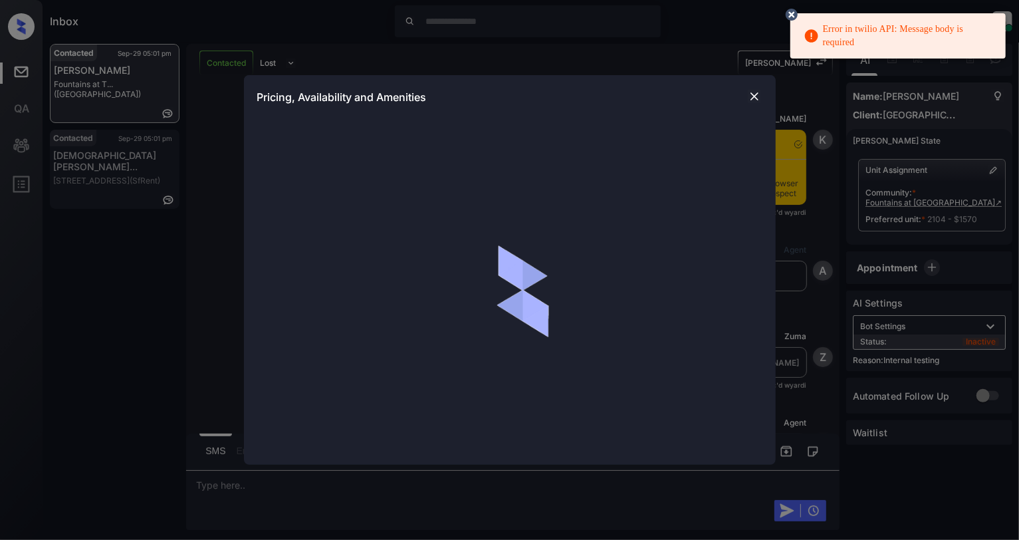
scroll to position [18653, 0]
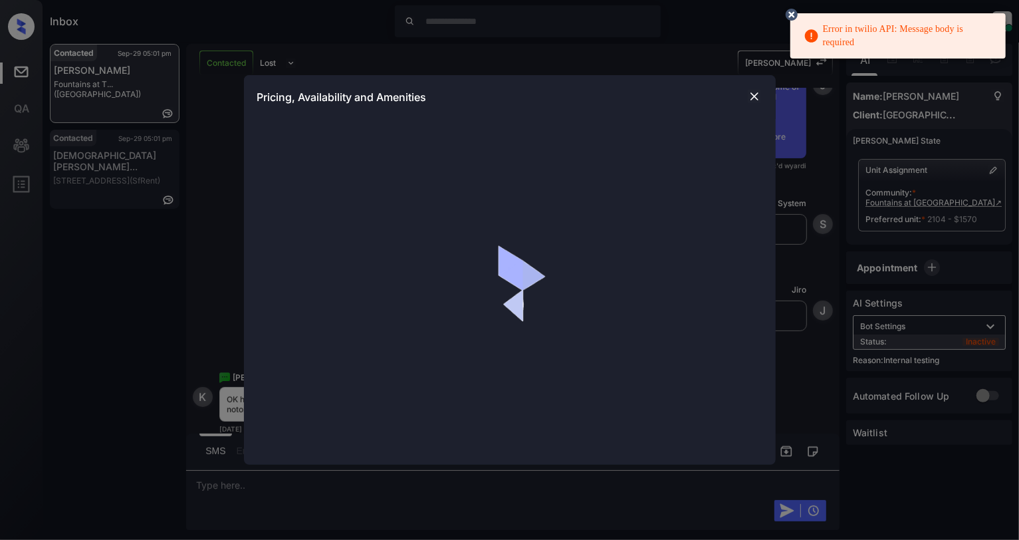
click at [793, 11] on icon at bounding box center [791, 15] width 16 height 16
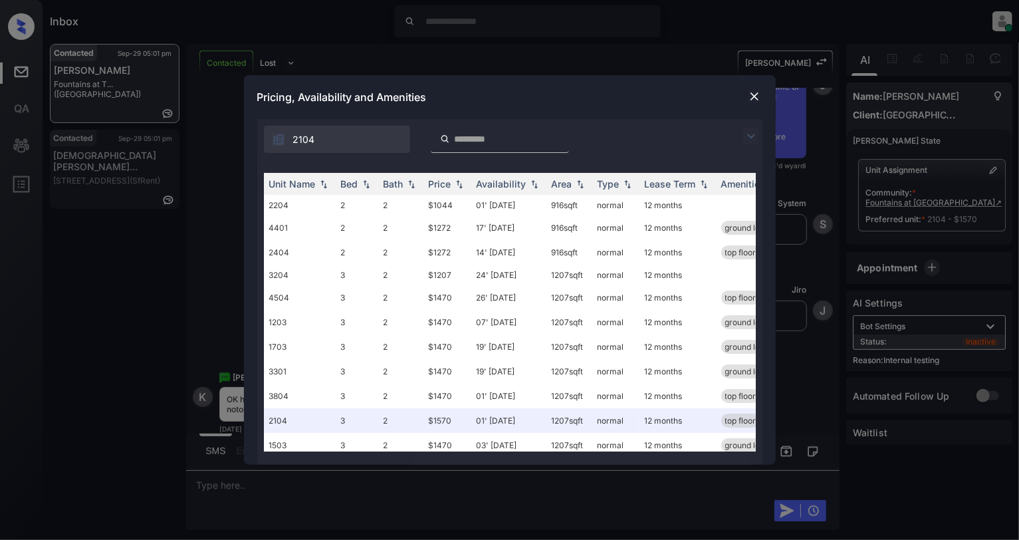
click at [791, 11] on div "Error in twilio API: Message body is required" at bounding box center [897, 35] width 215 height 53
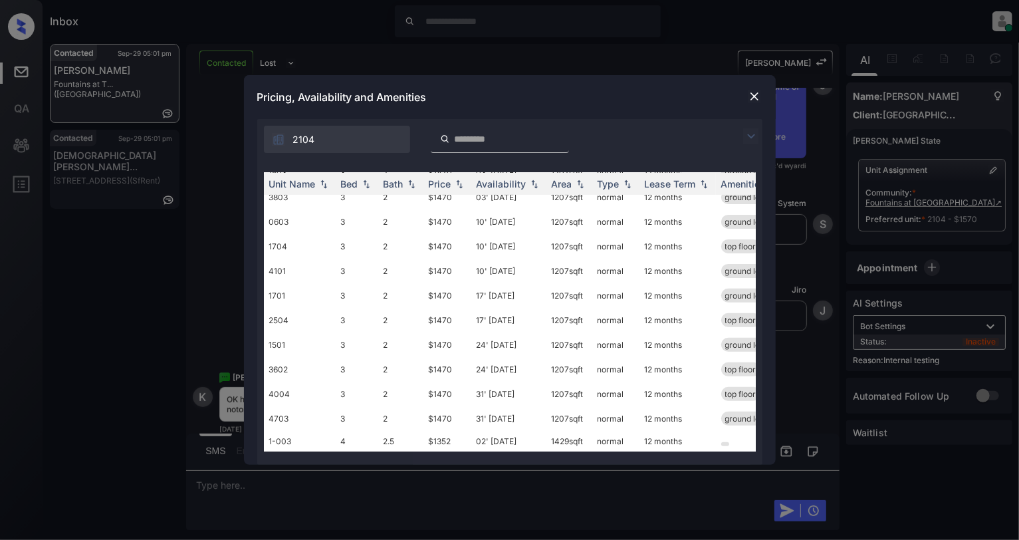
scroll to position [0, 0]
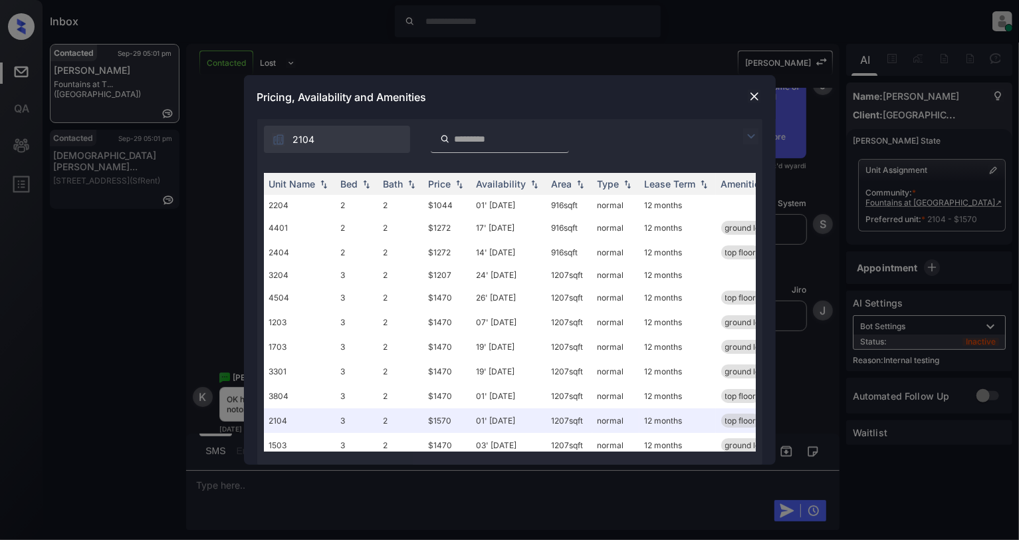
click at [755, 93] on img at bounding box center [753, 96] width 13 height 13
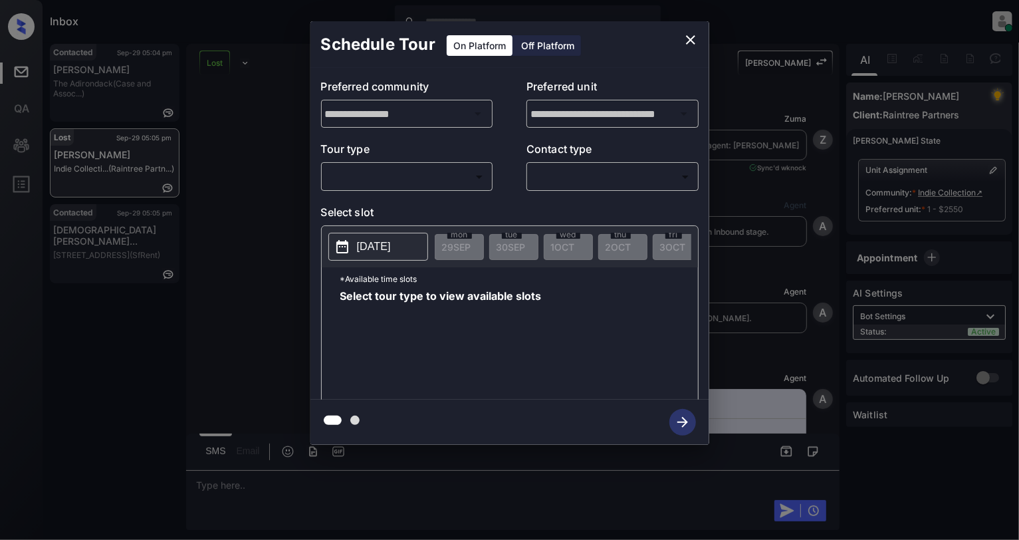
scroll to position [7047, 0]
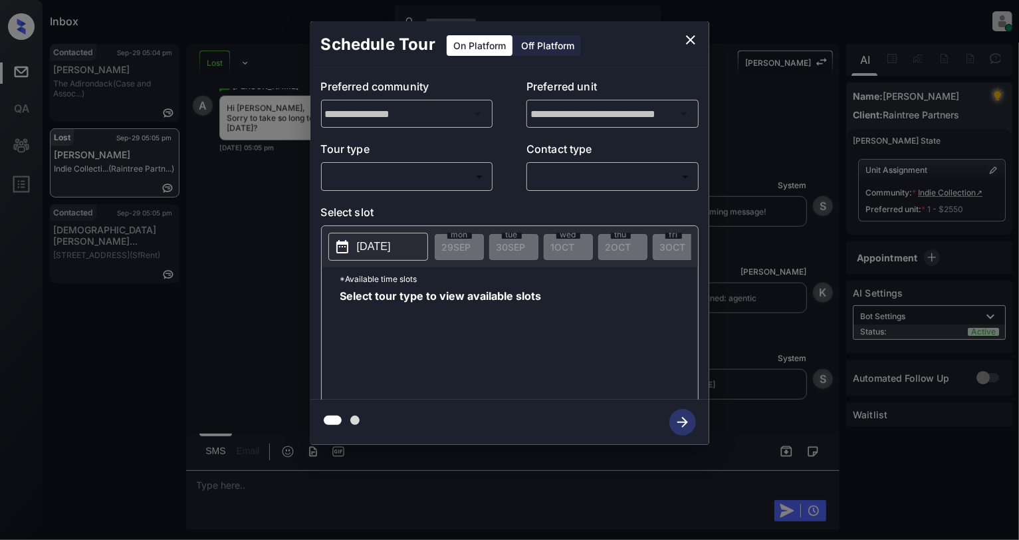
click at [348, 181] on body "Inbox Cynthia Montañez Online Set yourself offline Set yourself on break Profil…" at bounding box center [509, 270] width 1019 height 540
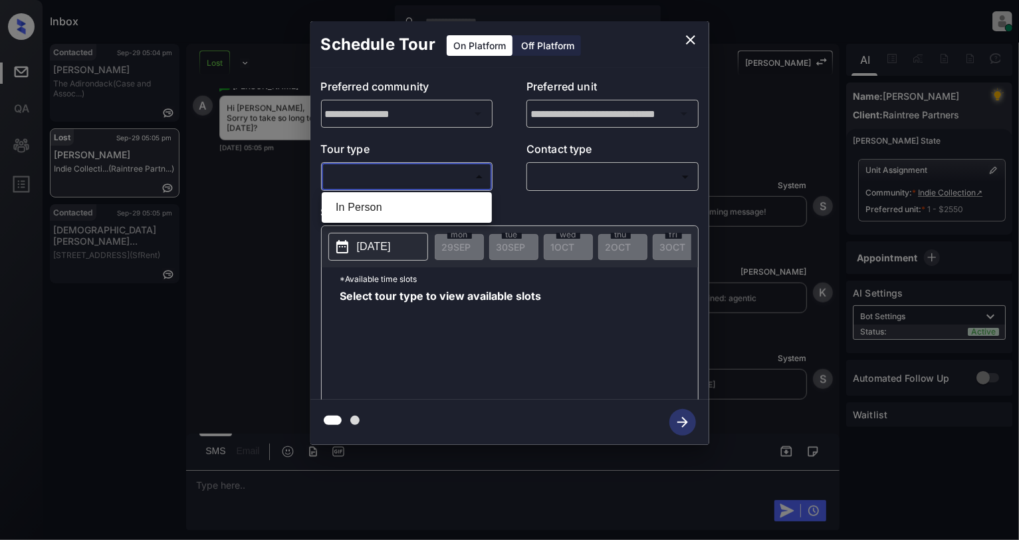
click at [362, 213] on li "In Person" at bounding box center [406, 207] width 163 height 24
type input "********"
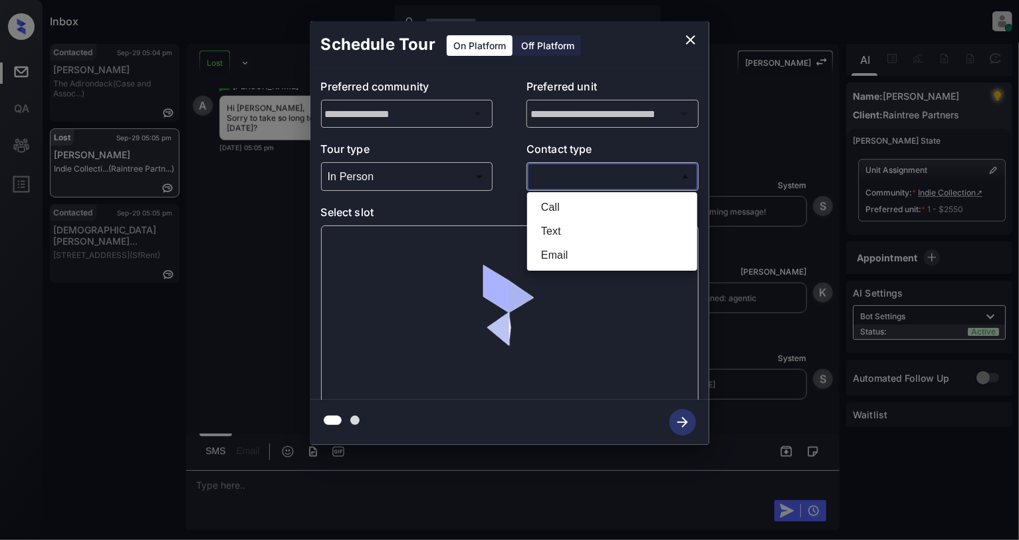
click at [559, 173] on body "Inbox Cynthia Montañez Online Set yourself offline Set yourself on break Profil…" at bounding box center [509, 270] width 1019 height 540
click at [545, 233] on li "Text" at bounding box center [611, 231] width 163 height 24
type input "****"
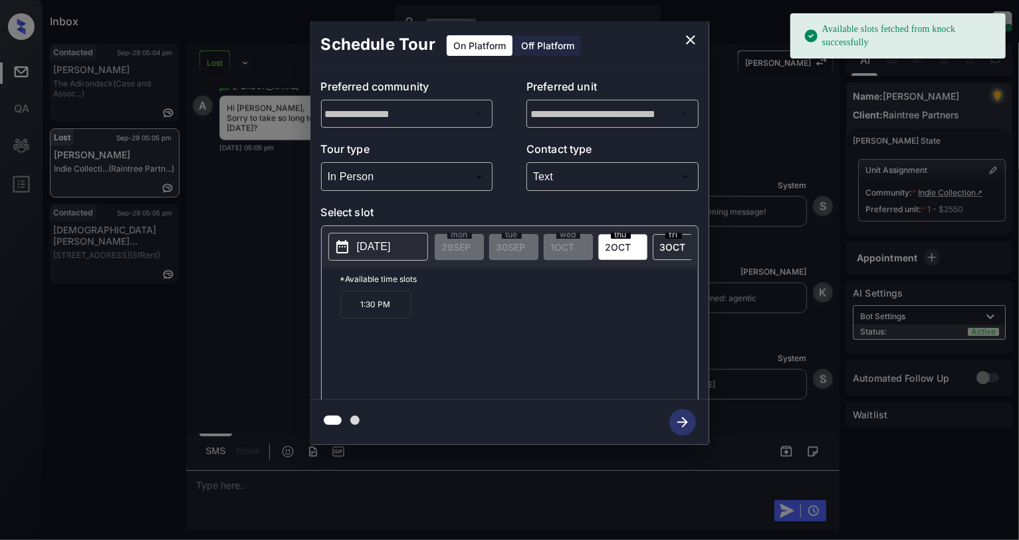
click at [373, 242] on p "2025-10-02" at bounding box center [374, 247] width 34 height 16
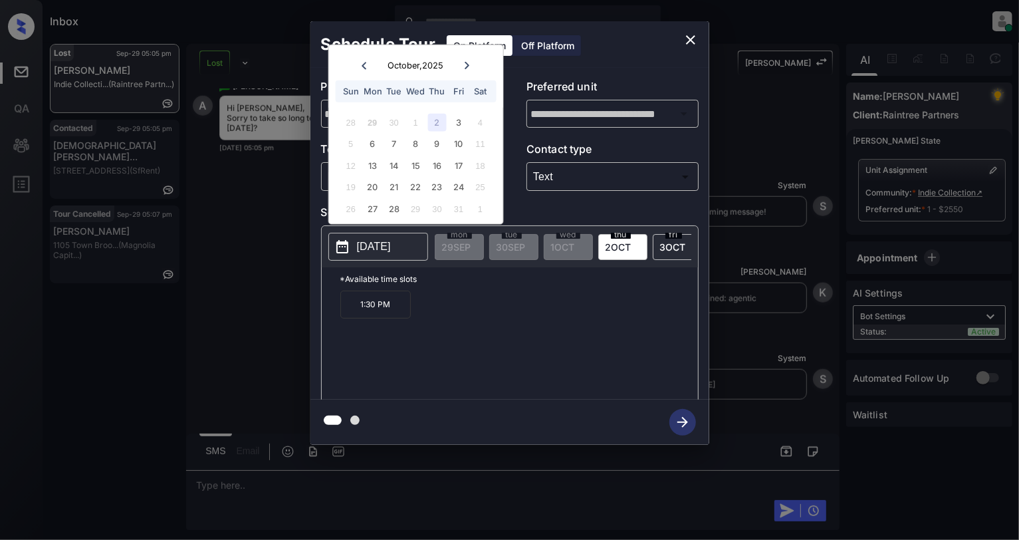
click at [691, 38] on icon "close" at bounding box center [690, 39] width 9 height 9
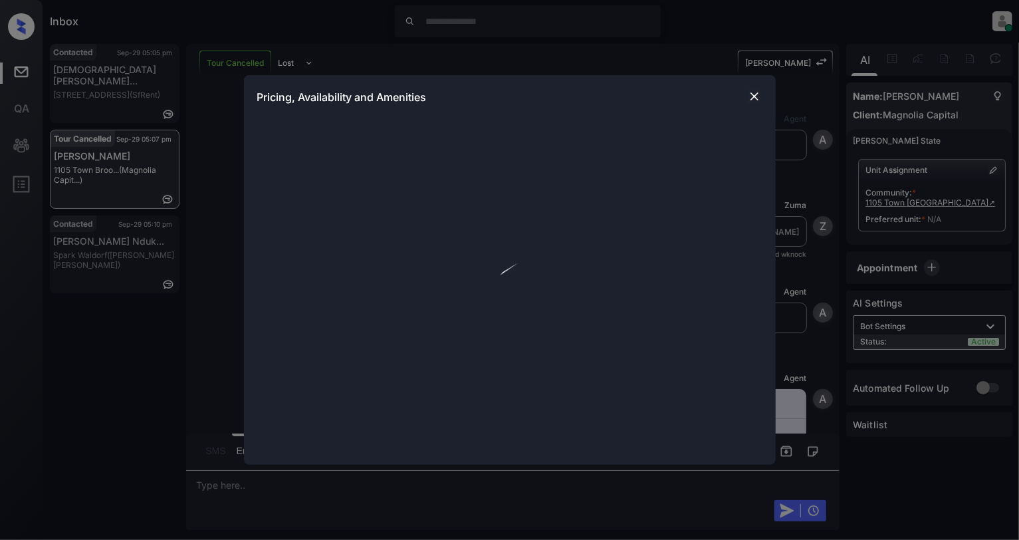
scroll to position [1151, 0]
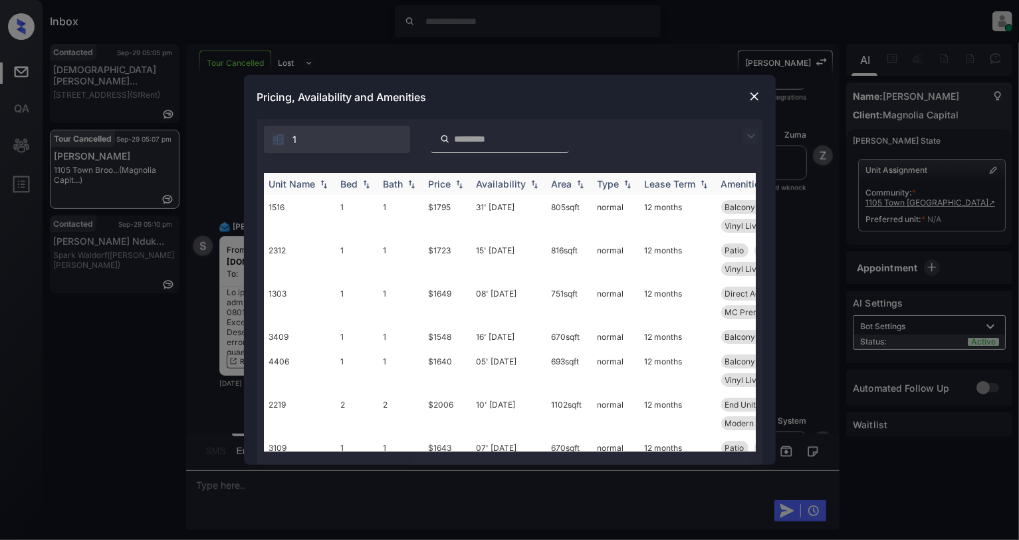
click at [460, 183] on img at bounding box center [458, 183] width 13 height 9
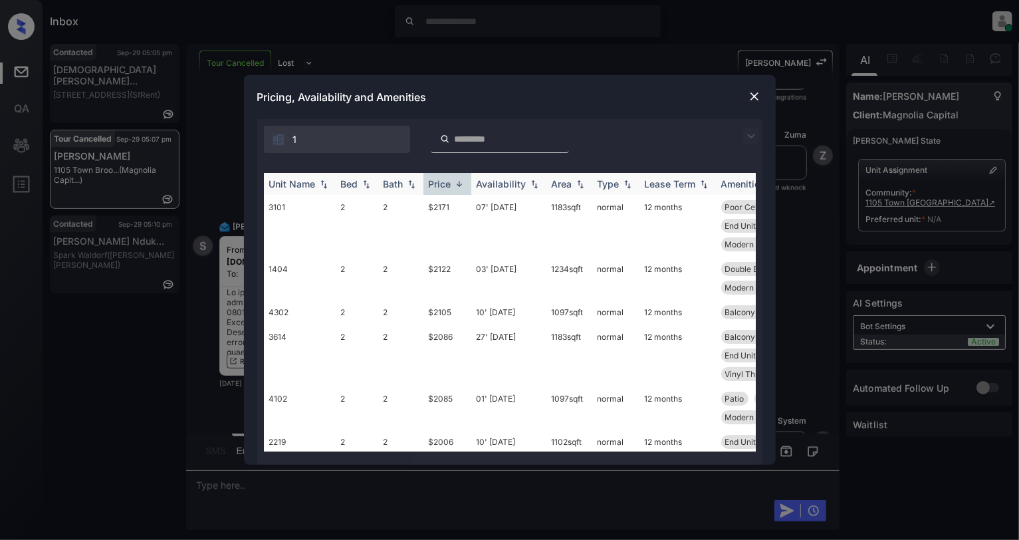
click at [460, 183] on img at bounding box center [458, 184] width 13 height 10
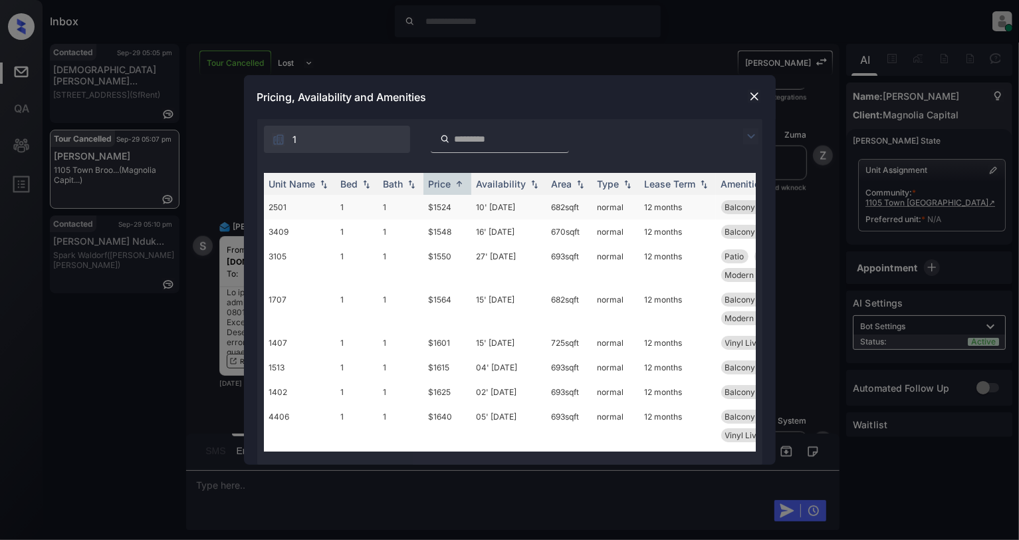
click at [449, 210] on td "$1524" at bounding box center [447, 207] width 48 height 25
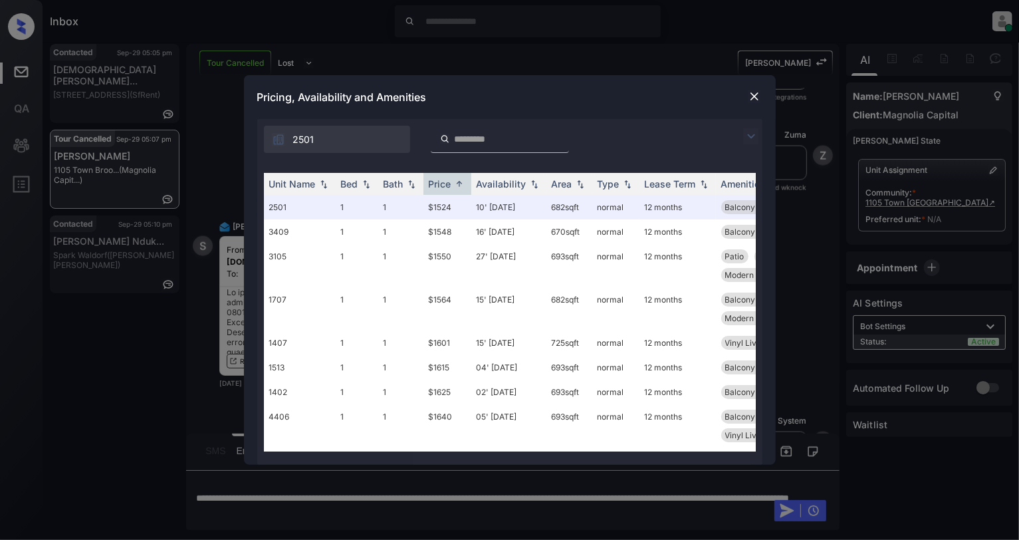
click at [756, 93] on img at bounding box center [753, 96] width 13 height 13
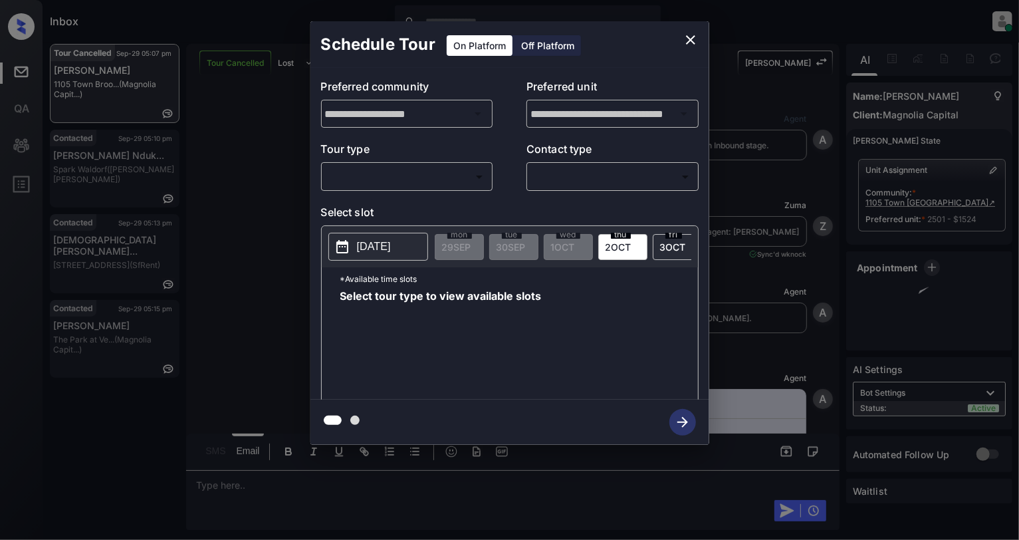
scroll to position [4423, 0]
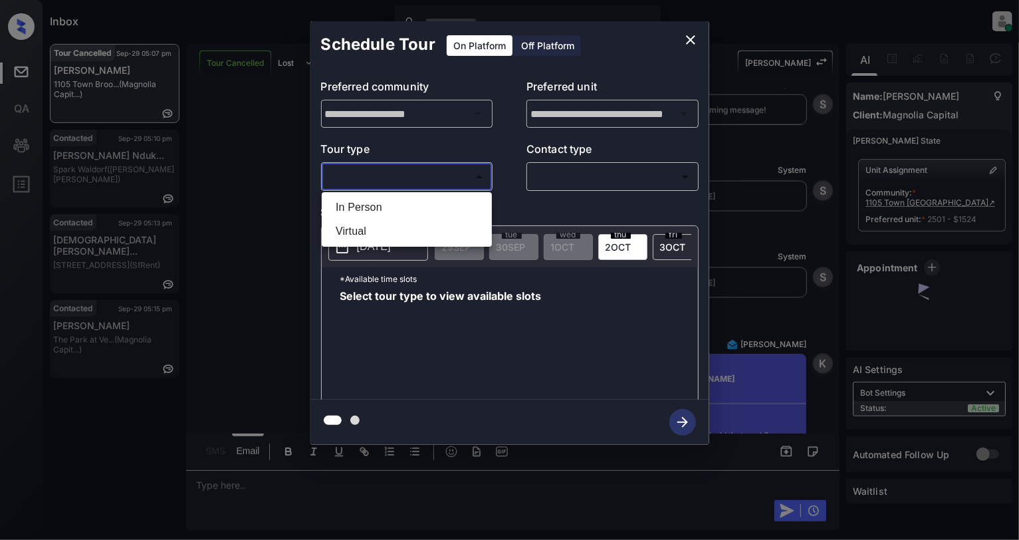
click at [411, 175] on body "Inbox Cynthia Montañez Online Set yourself offline Set yourself on break Profil…" at bounding box center [509, 270] width 1019 height 540
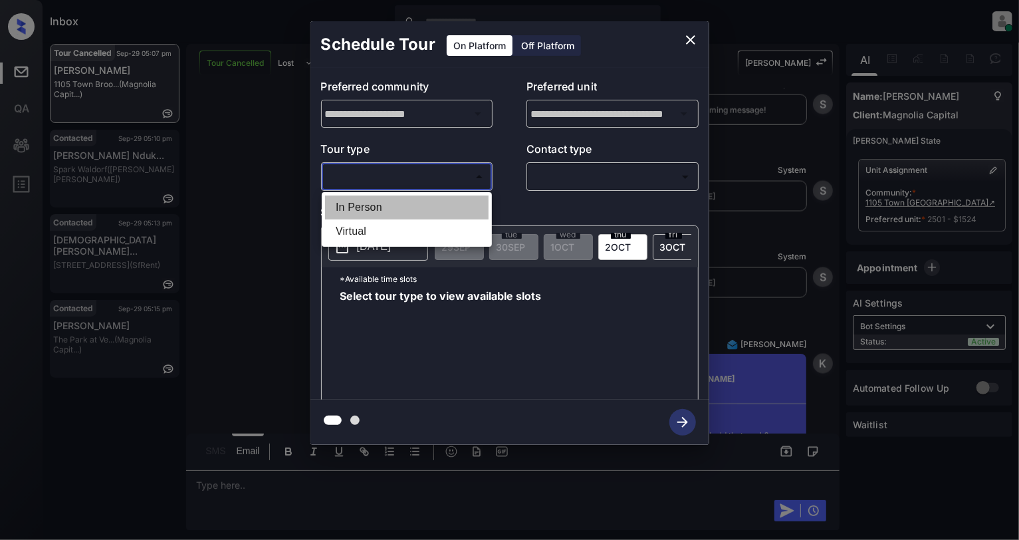
click at [415, 197] on li "In Person" at bounding box center [406, 207] width 163 height 24
type input "********"
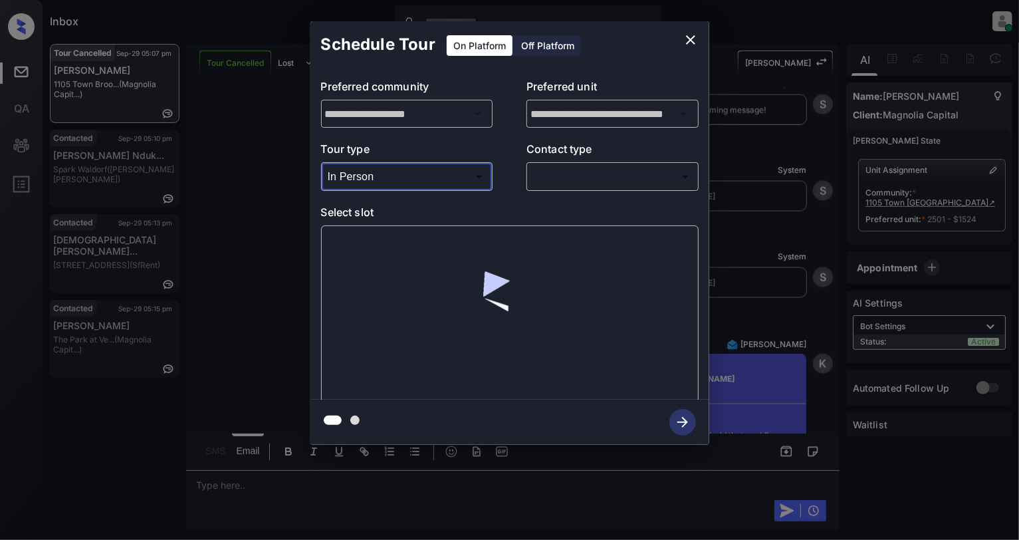
click at [565, 185] on body "Inbox Cynthia Montañez Online Set yourself offline Set yourself on break Profil…" at bounding box center [509, 270] width 1019 height 540
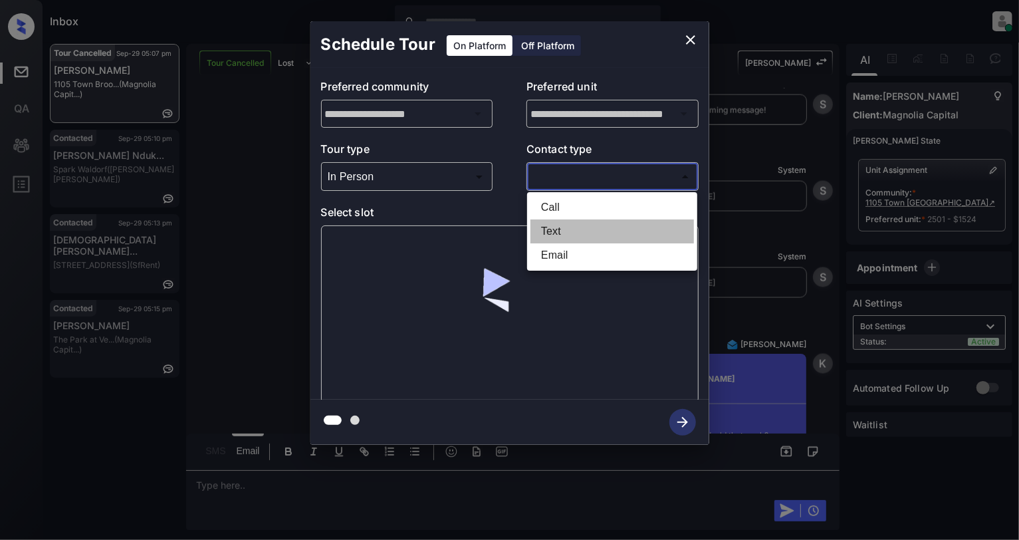
click at [566, 221] on li "Text" at bounding box center [611, 231] width 163 height 24
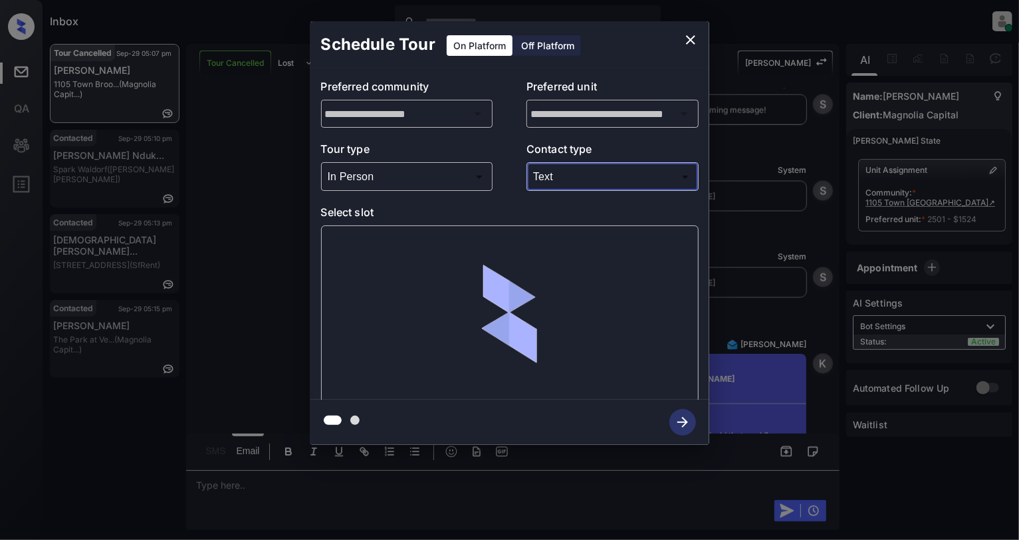
click at [558, 181] on body "Inbox Cynthia Montañez Online Set yourself offline Set yourself on break Profil…" at bounding box center [509, 270] width 1019 height 540
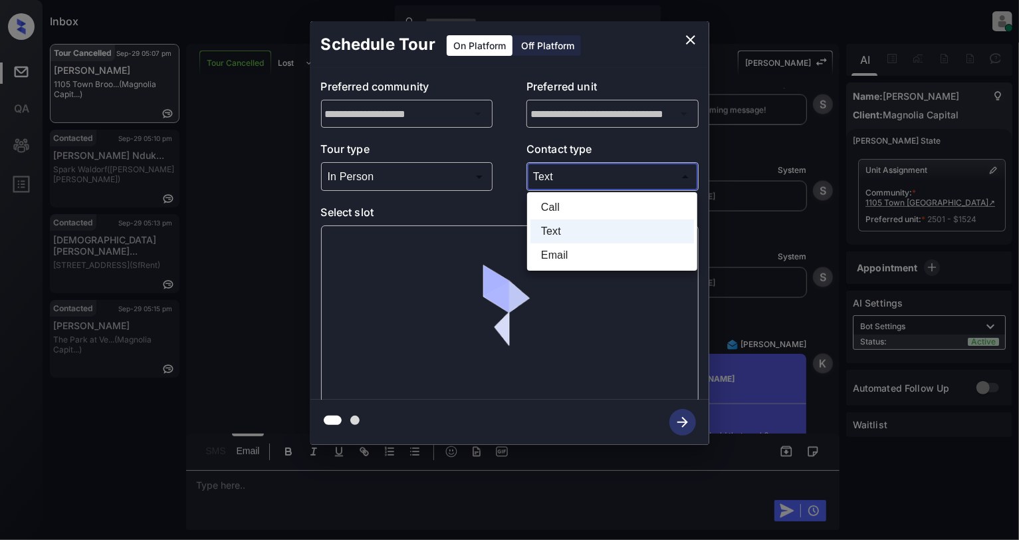
click at [559, 246] on li "Email" at bounding box center [611, 255] width 163 height 24
type input "*****"
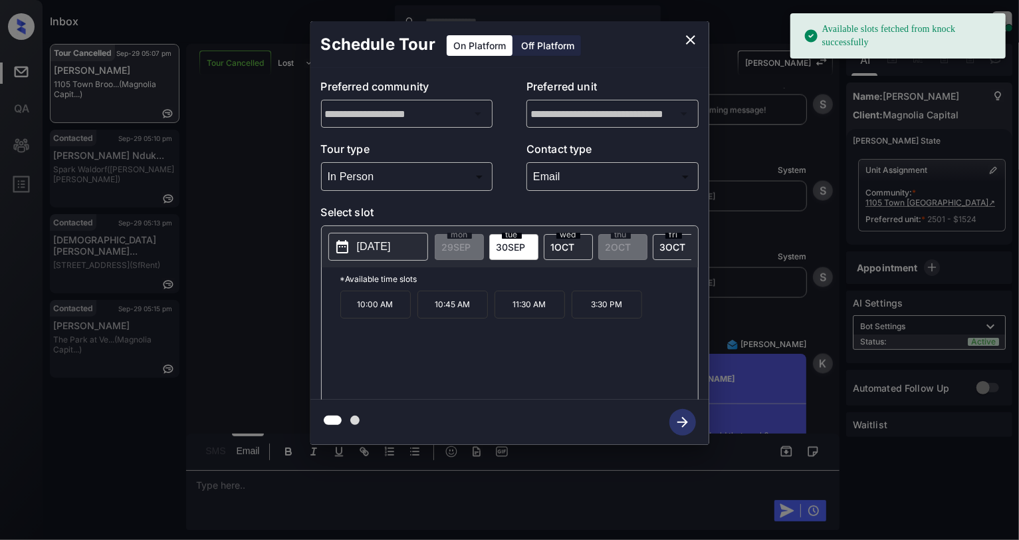
click at [349, 254] on icon at bounding box center [342, 247] width 16 height 16
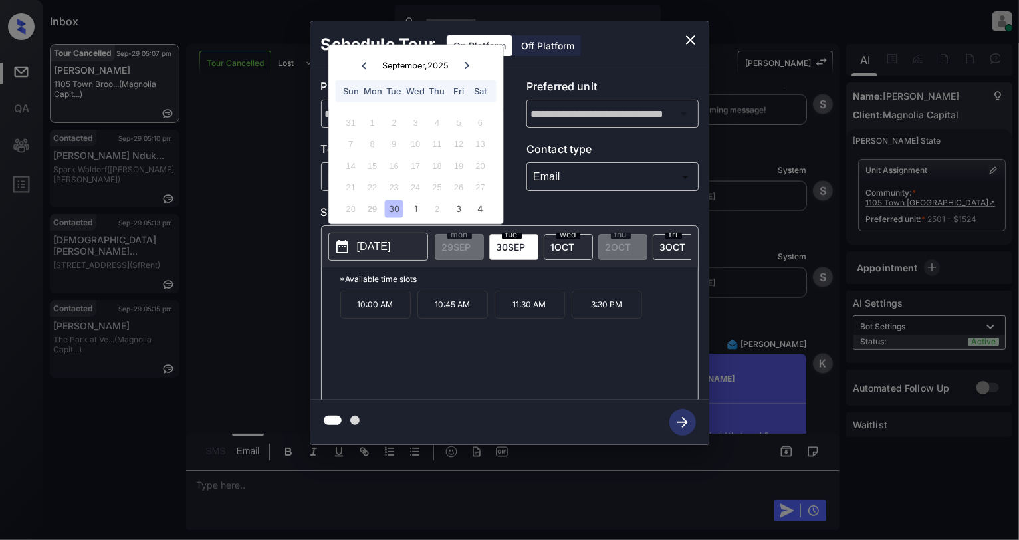
click at [463, 61] on icon at bounding box center [467, 65] width 8 height 8
click at [466, 137] on div "10" at bounding box center [459, 144] width 18 height 18
click at [365, 317] on p "9:30 AM" at bounding box center [375, 304] width 70 height 28
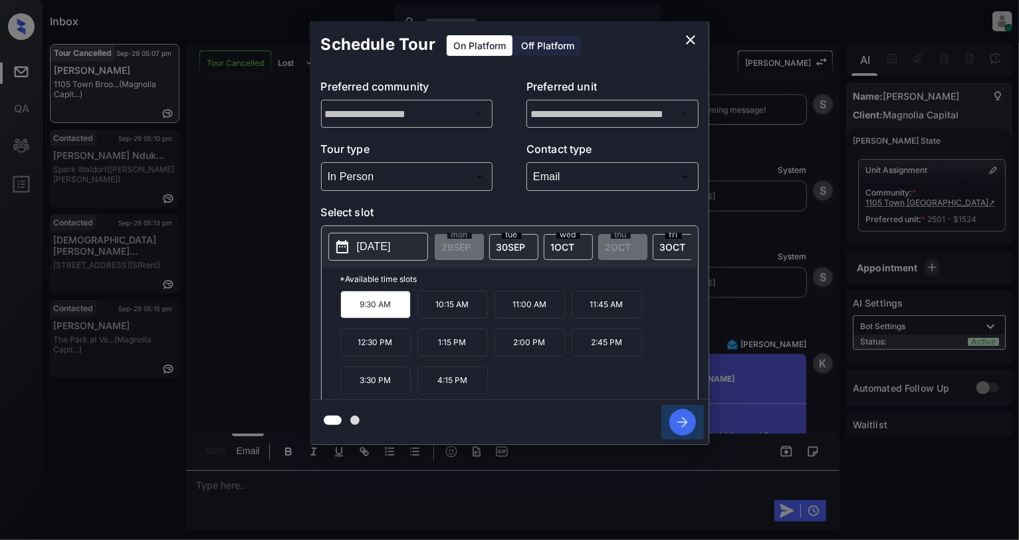
click at [679, 425] on icon "button" at bounding box center [682, 422] width 27 height 27
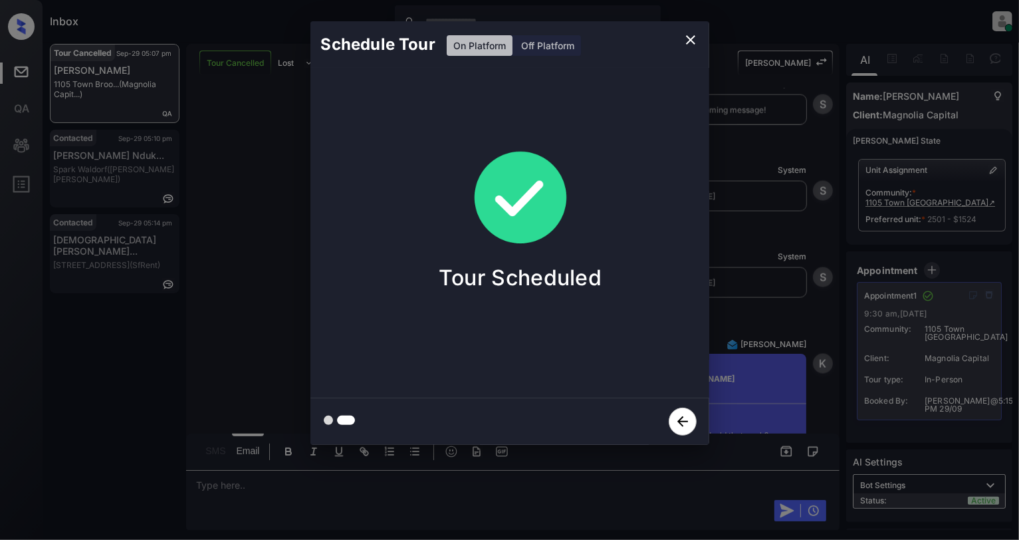
click at [687, 39] on icon "close" at bounding box center [690, 40] width 16 height 16
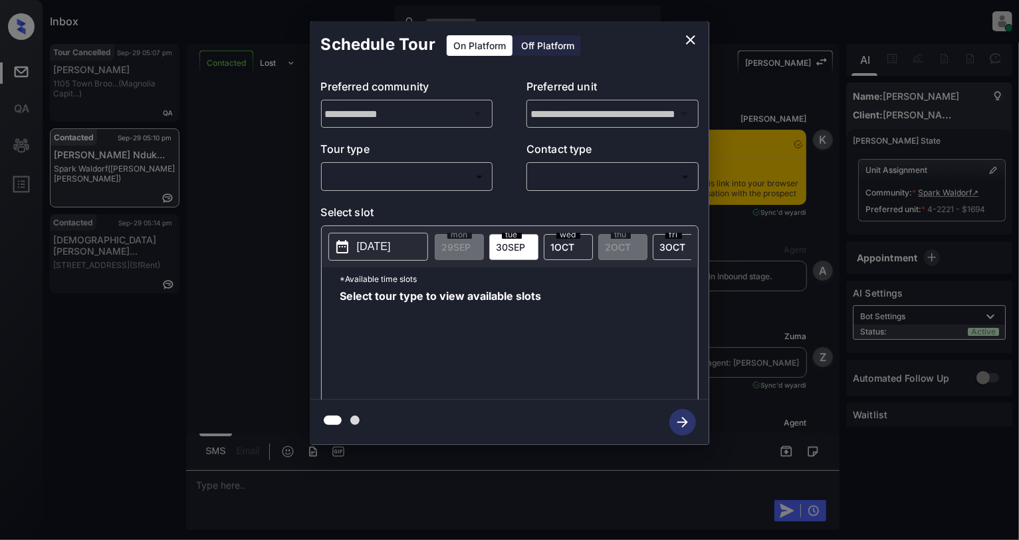
scroll to position [3189, 0]
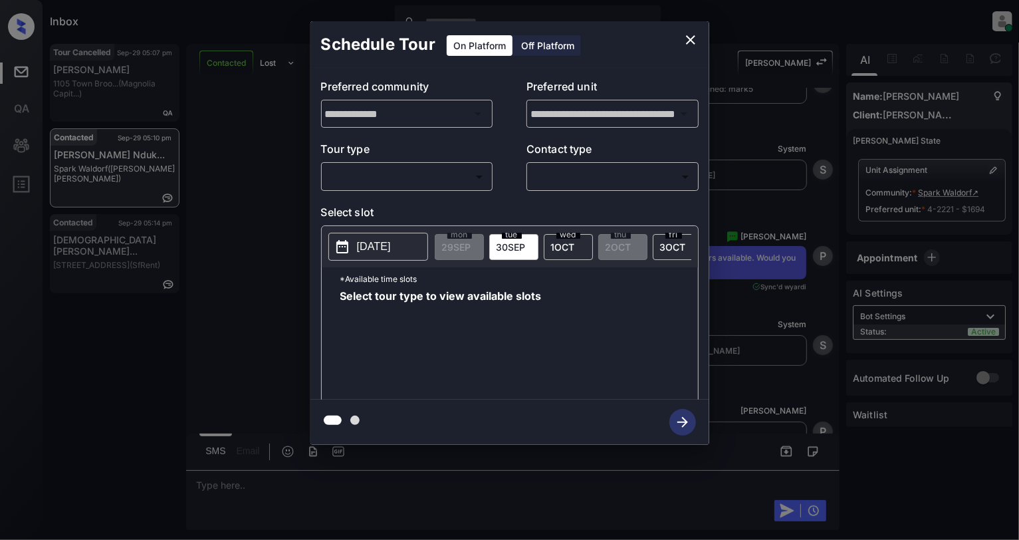
click at [361, 184] on body "Inbox Cynthia Montañez Online Set yourself offline Set yourself on break Profil…" at bounding box center [509, 270] width 1019 height 540
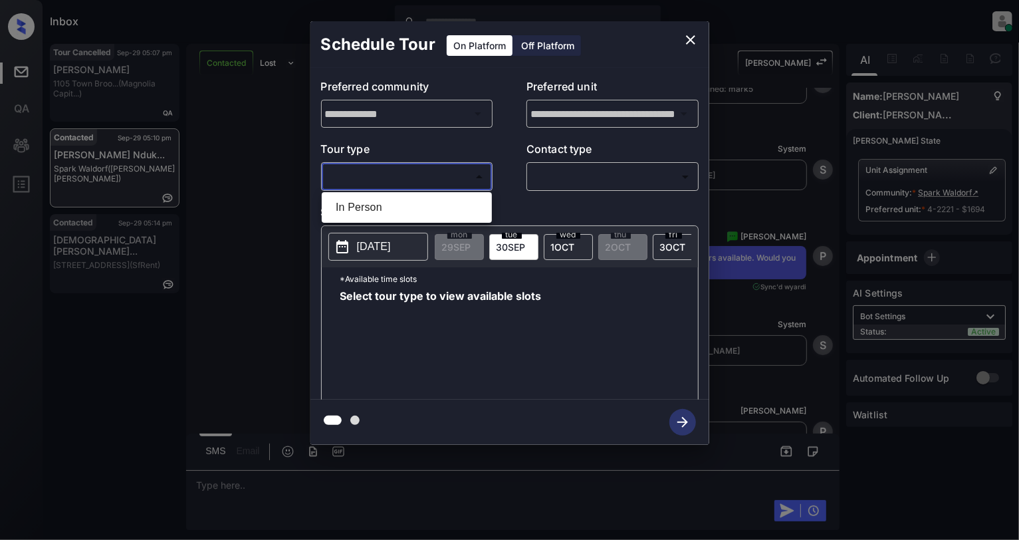
click at [686, 39] on div at bounding box center [509, 270] width 1019 height 540
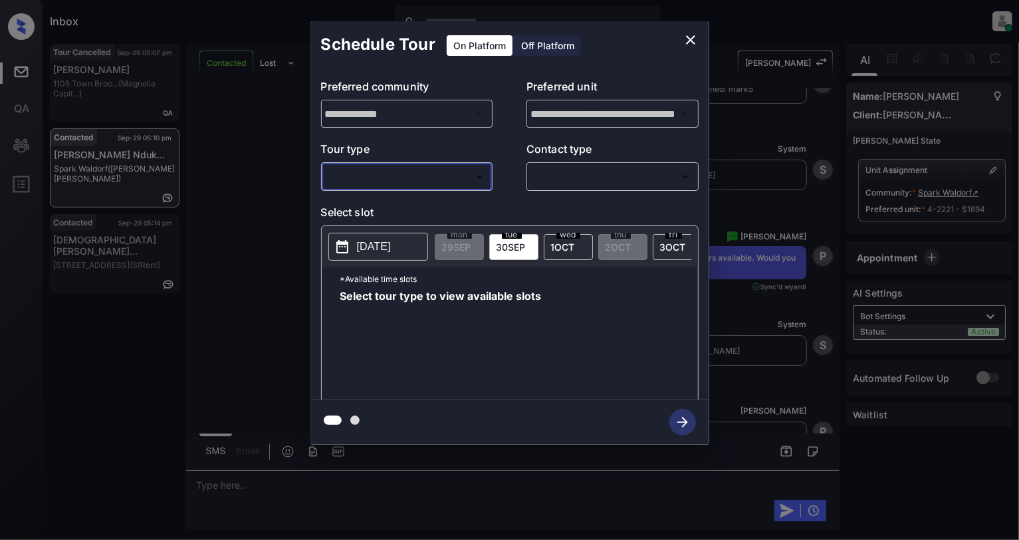
click at [687, 41] on icon "close" at bounding box center [690, 39] width 9 height 9
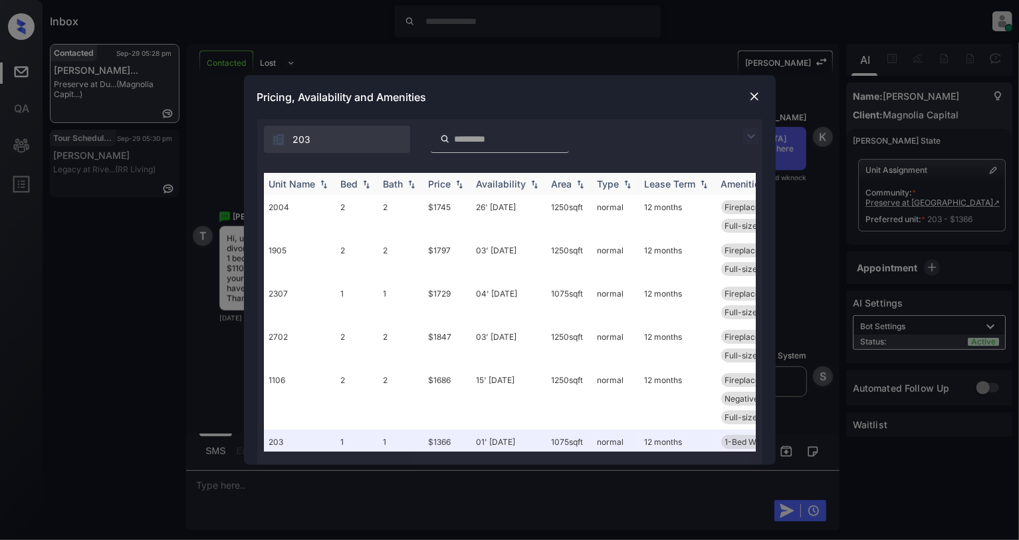
click at [367, 178] on div "Bed" at bounding box center [357, 183] width 32 height 11
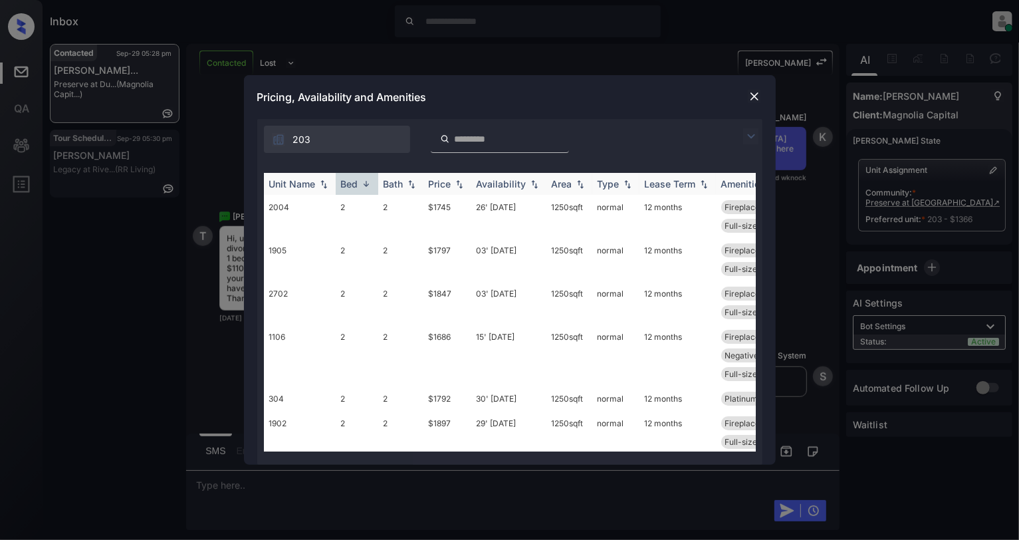
click at [367, 181] on img at bounding box center [365, 184] width 13 height 10
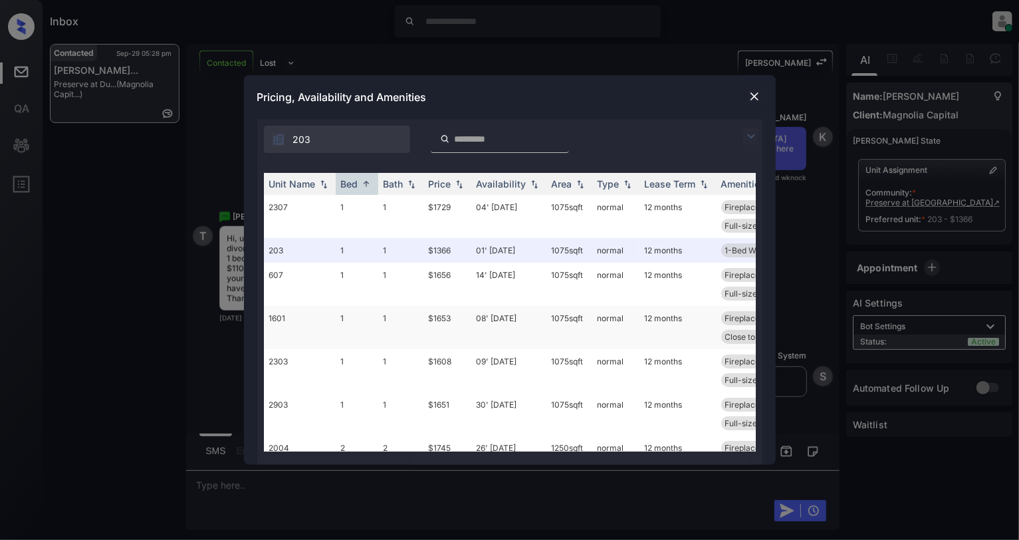
scroll to position [88, 0]
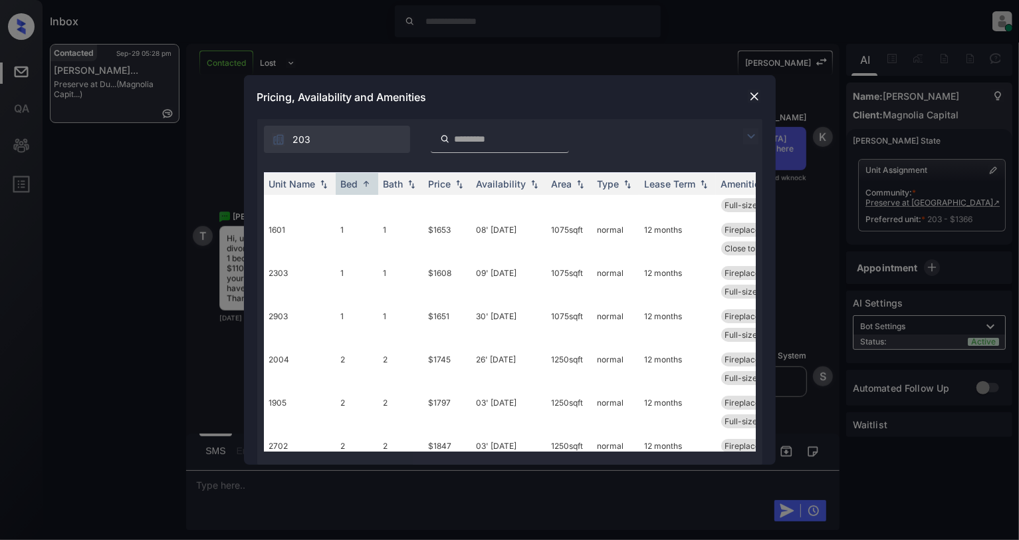
click at [753, 98] on img at bounding box center [753, 96] width 13 height 13
